Goal: Transaction & Acquisition: Purchase product/service

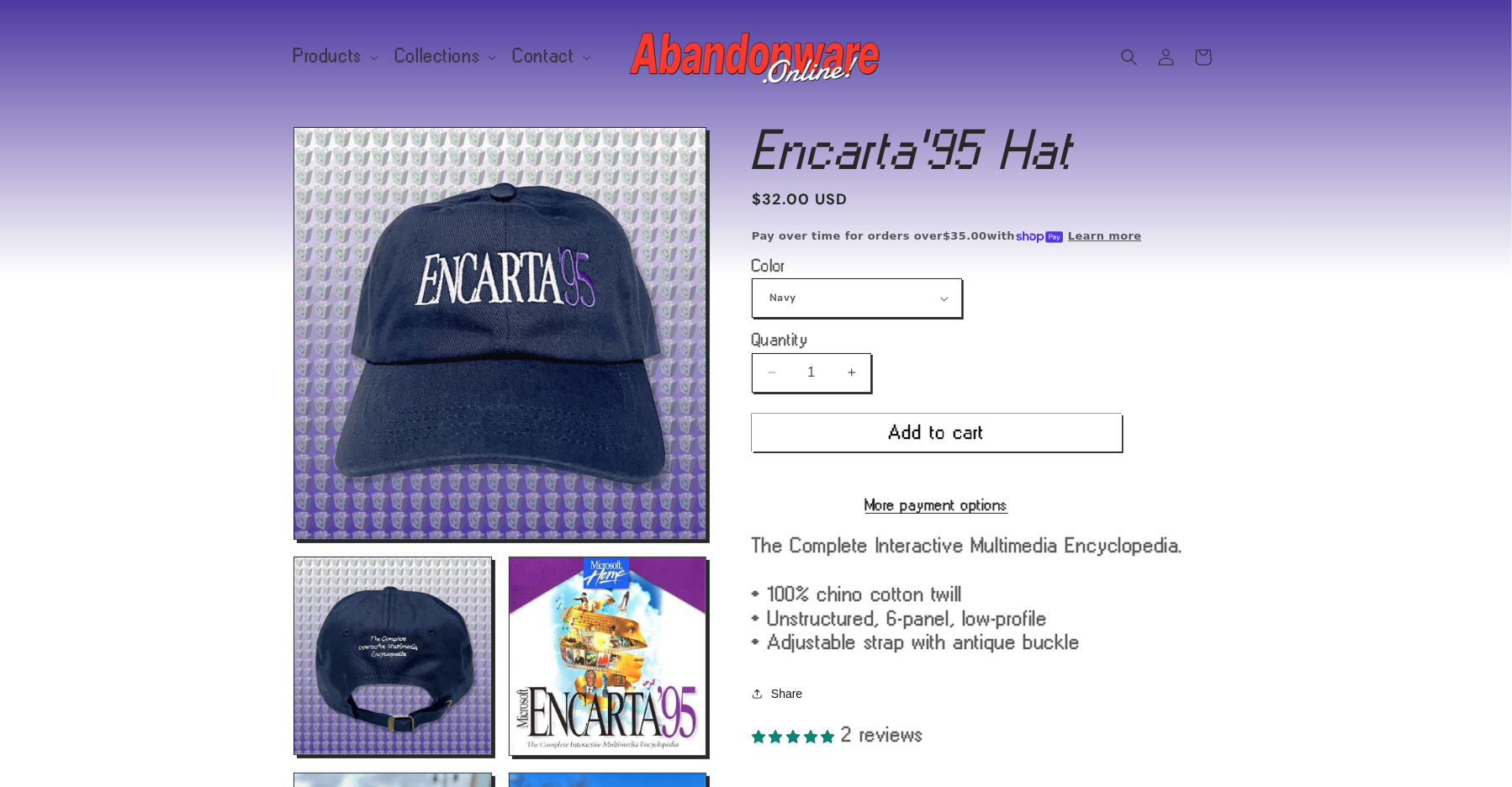
click at [843, 63] on img at bounding box center [756, 57] width 253 height 67
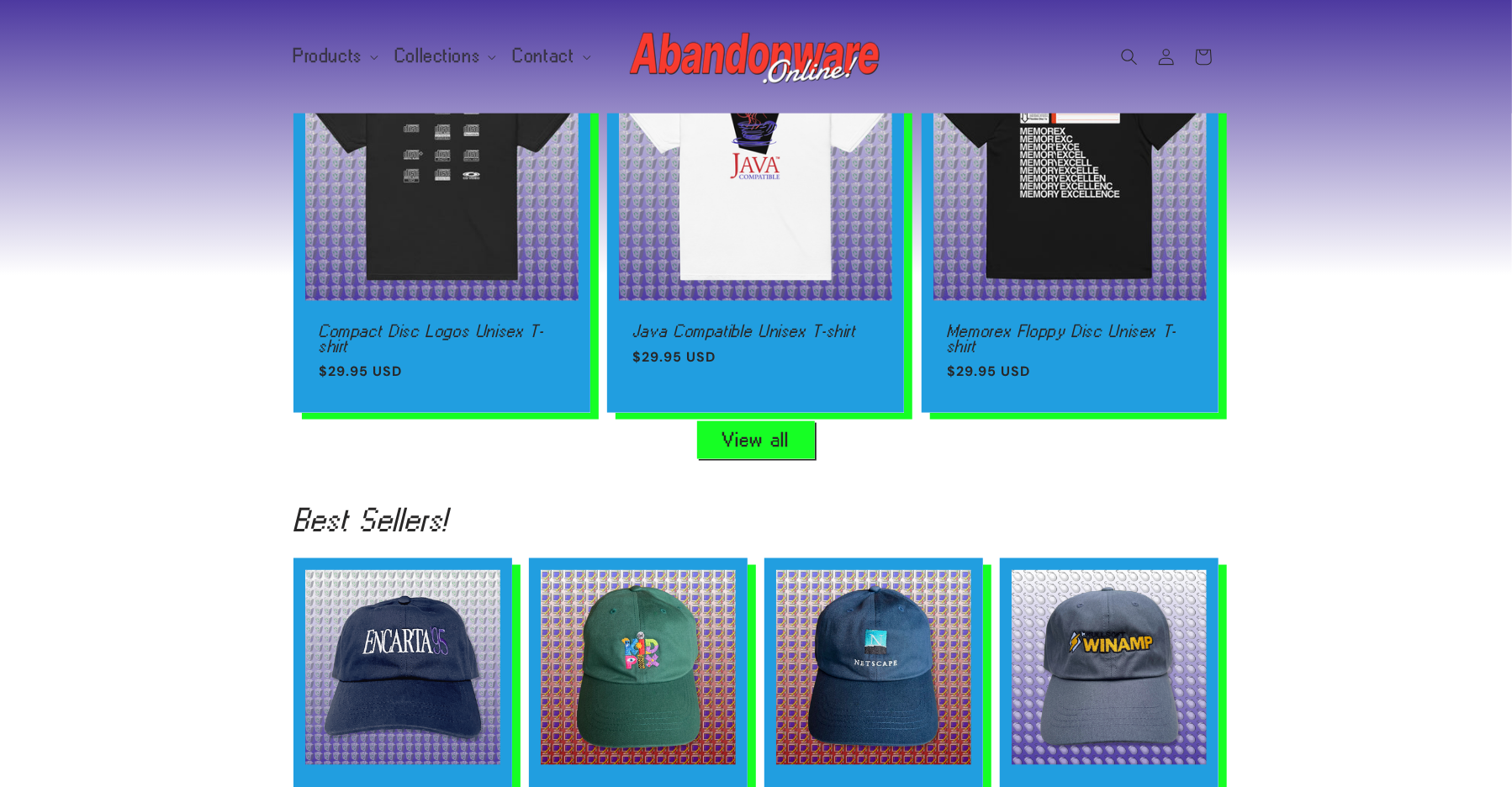
scroll to position [925, 0]
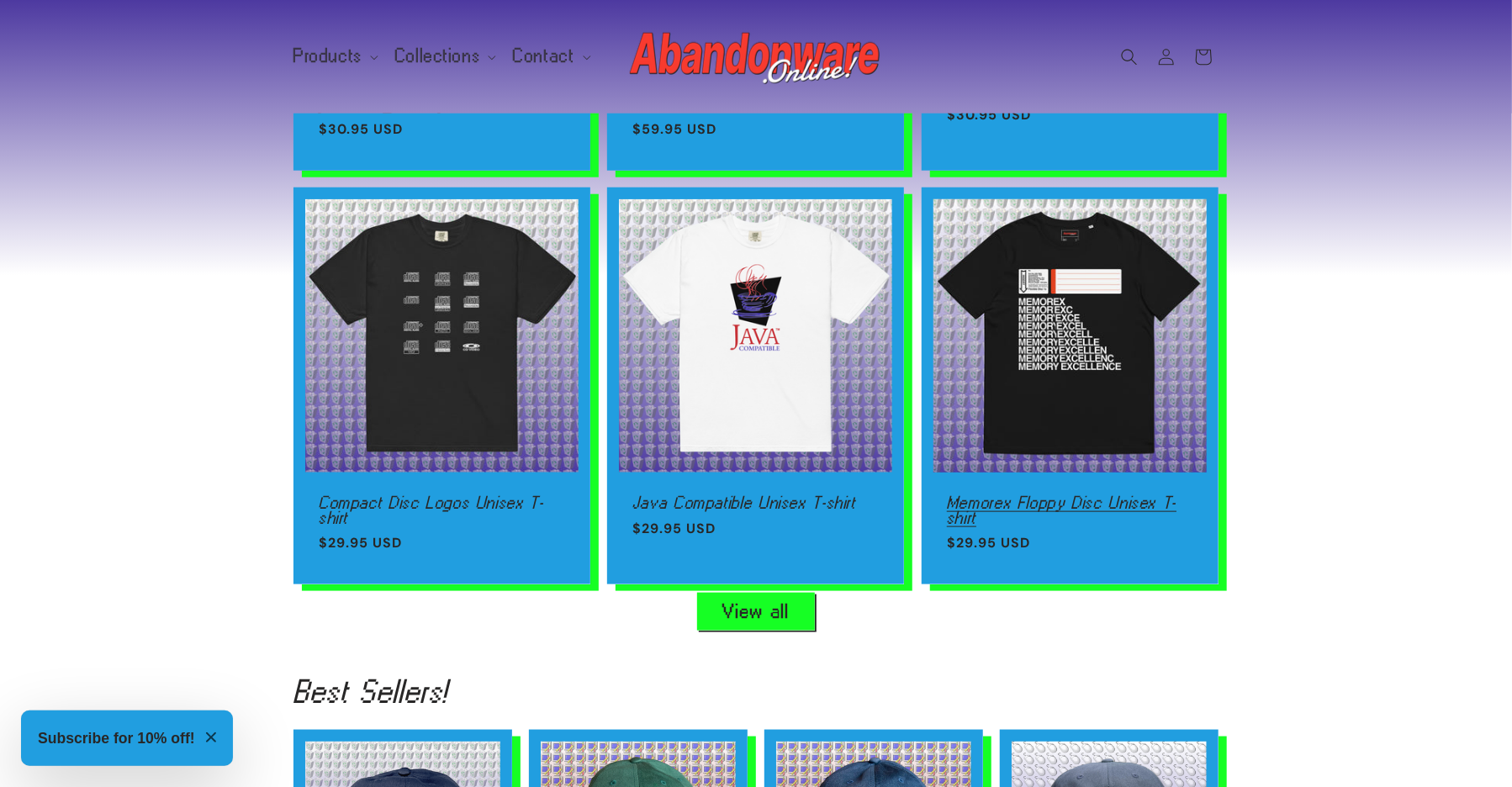
click at [1103, 496] on link "Memorex Floppy Disc Unisex T-shirt" at bounding box center [1070, 511] width 246 height 30
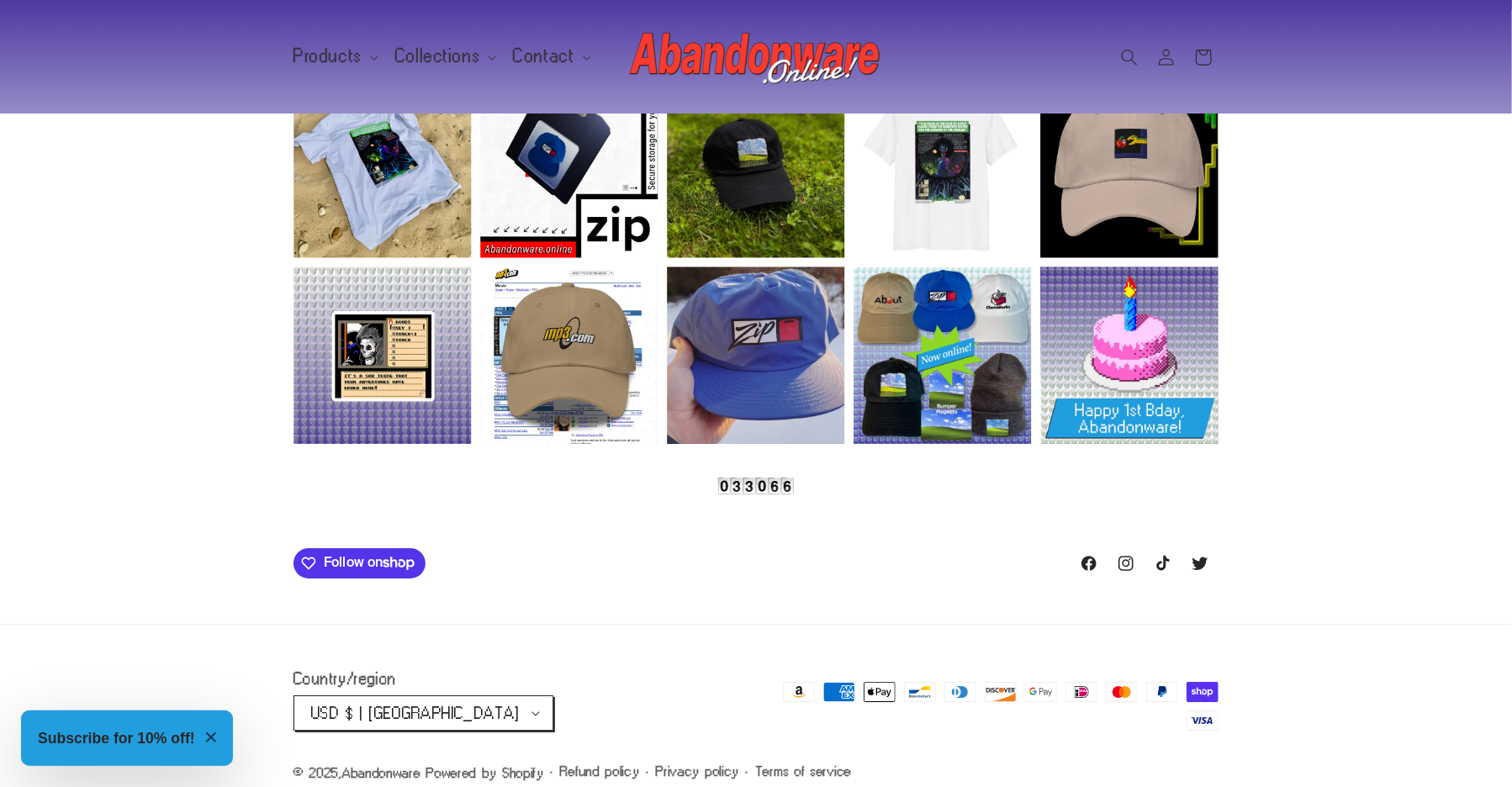
scroll to position [0, 3780]
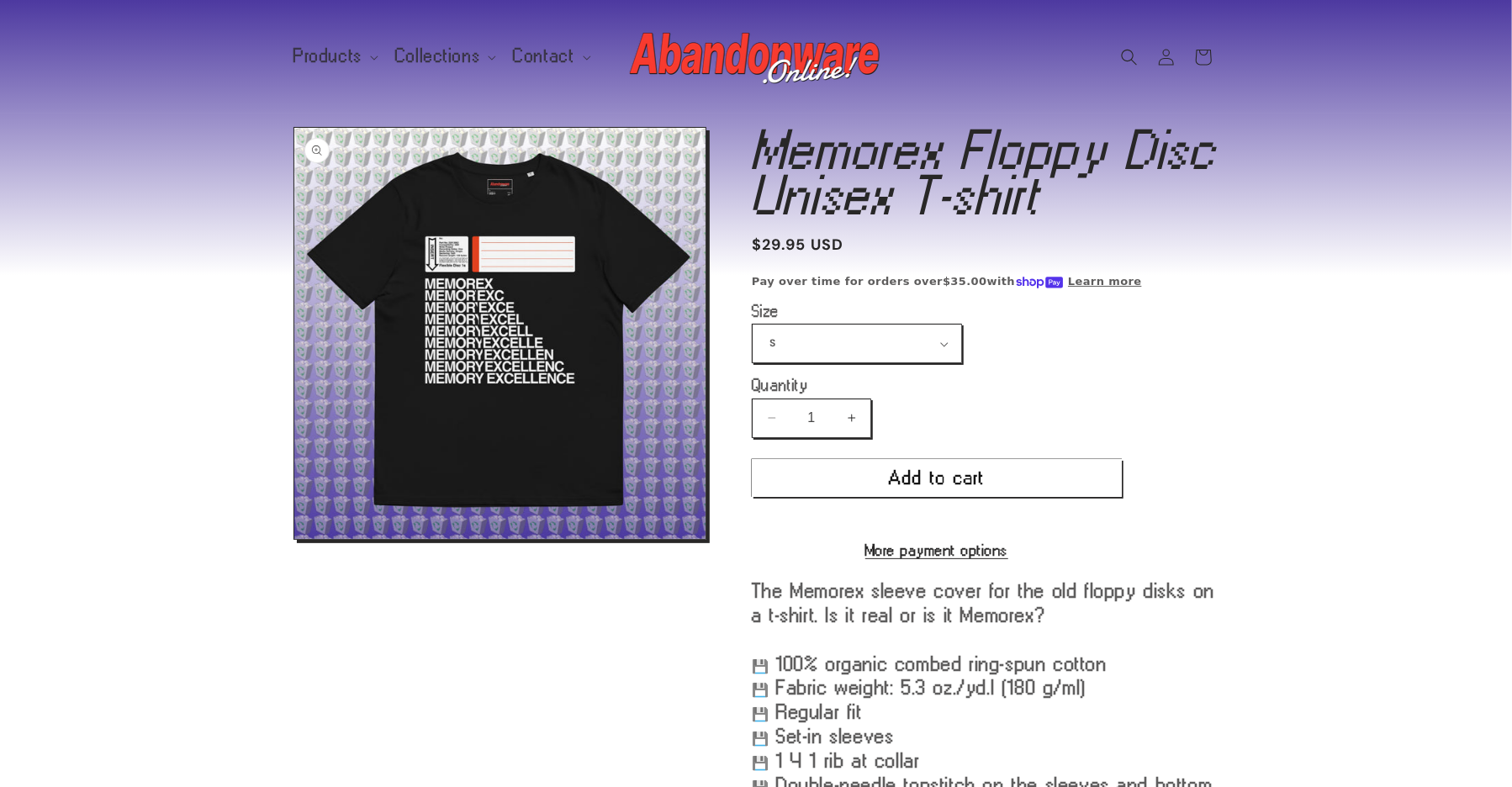
click at [295, 540] on button "Open media 1 in modal" at bounding box center [295, 540] width 0 height 0
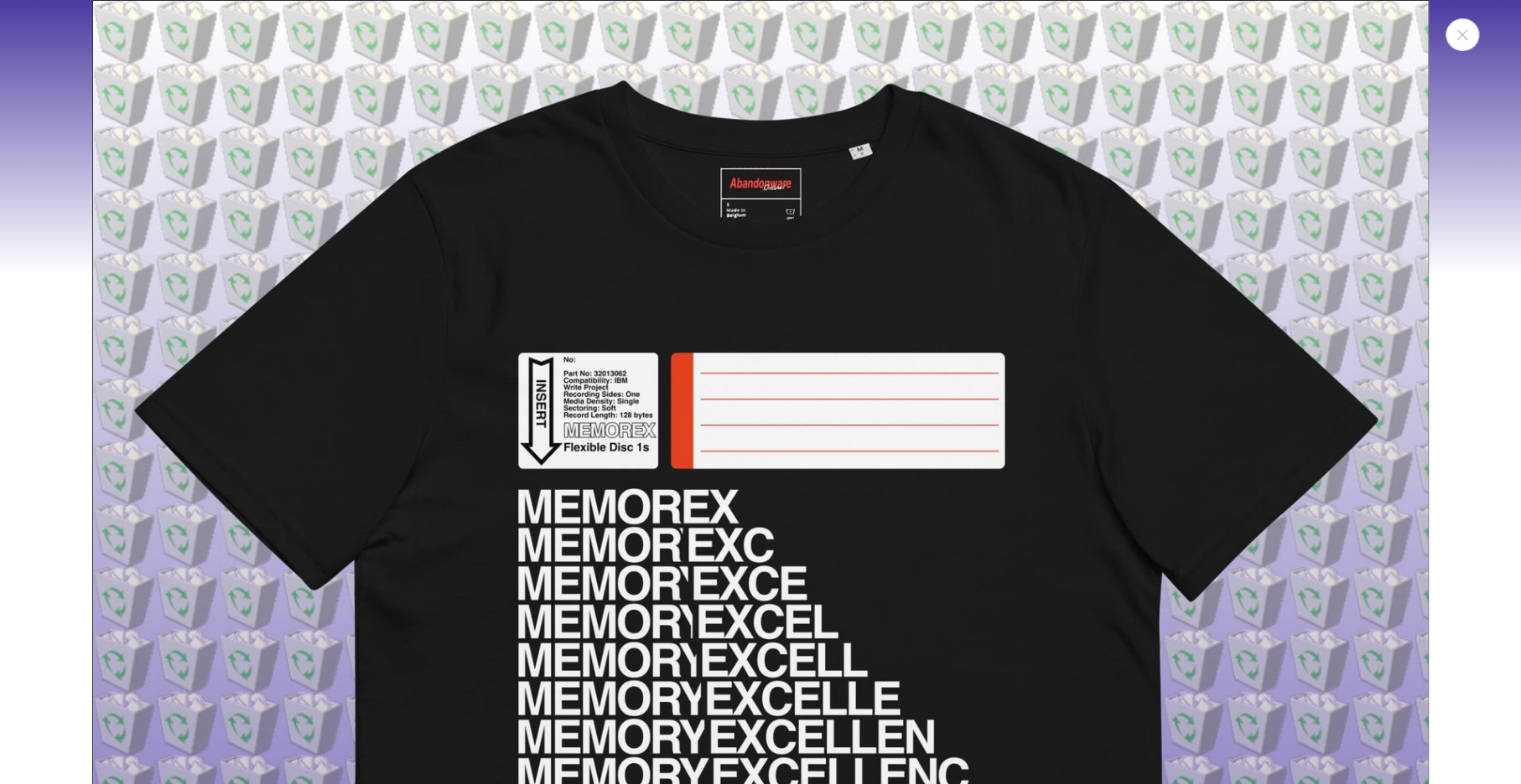
click at [819, 411] on img "Media gallery" at bounding box center [761, 668] width 1337 height 1336
